Goal: Task Accomplishment & Management: Manage account settings

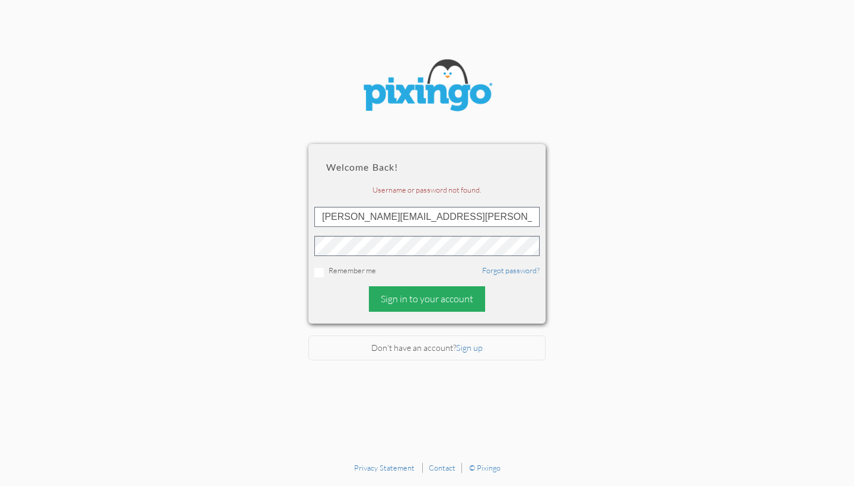
click at [427, 299] on div "Sign in to your account" at bounding box center [427, 298] width 116 height 25
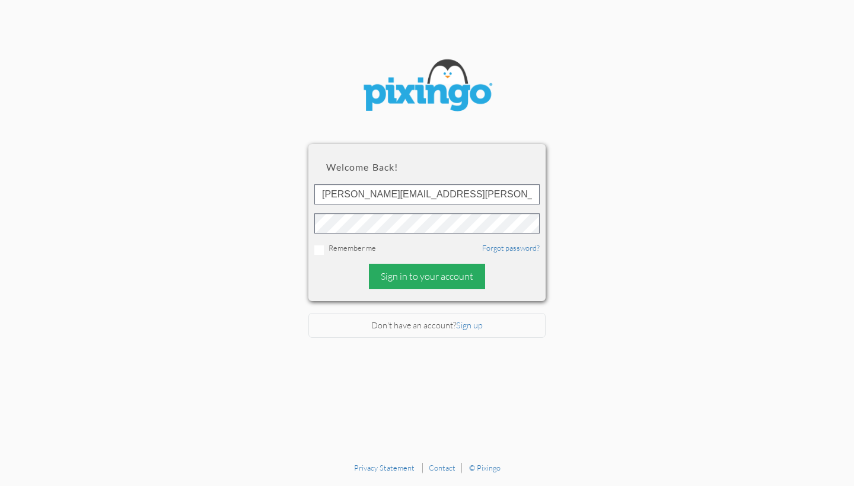
click at [427, 279] on div "Sign in to your account" at bounding box center [427, 276] width 116 height 25
click at [316, 250] on input "checkbox" at bounding box center [318, 249] width 9 height 9
checkbox input "true"
click at [429, 279] on div "Sign in to your account" at bounding box center [427, 276] width 116 height 25
click at [482, 26] on div at bounding box center [426, 75] width 237 height 138
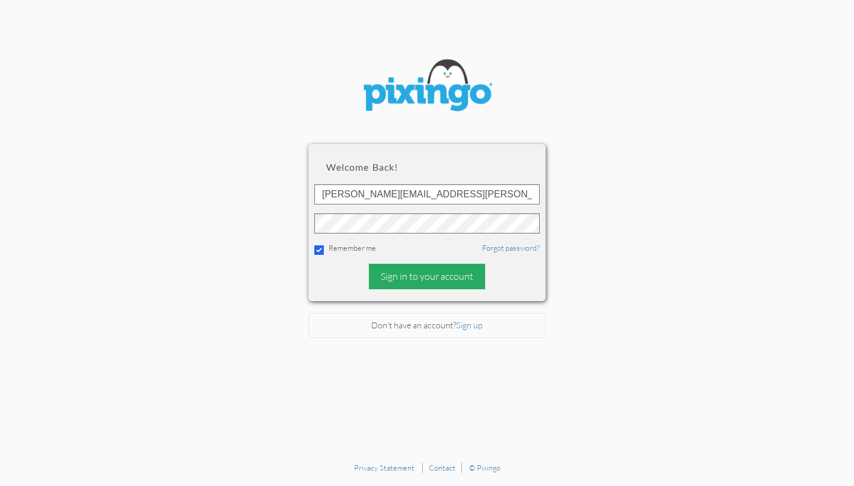
click at [432, 272] on div "Sign in to your account" at bounding box center [427, 276] width 116 height 25
